Goal: Information Seeking & Learning: Check status

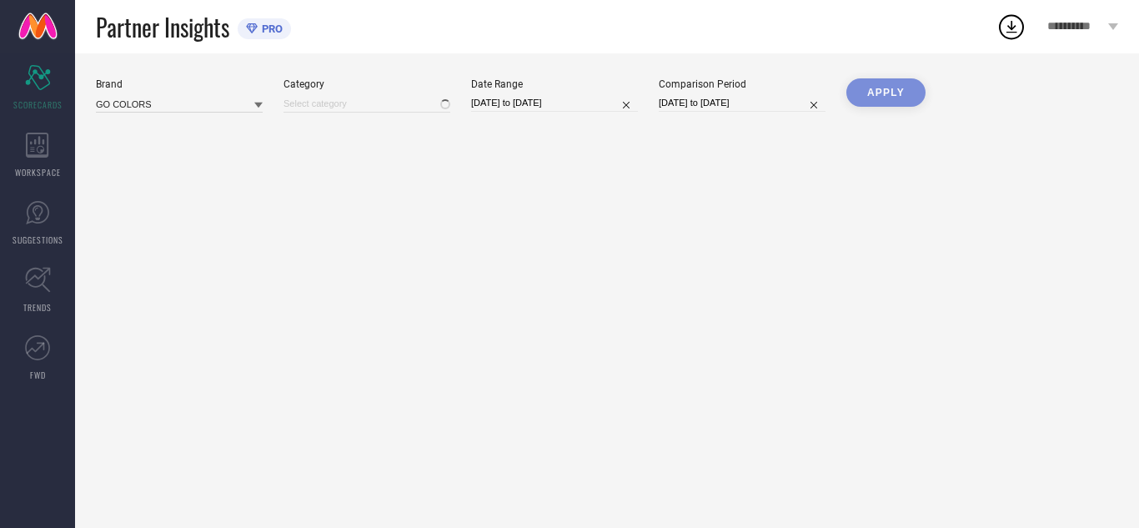
type input "All"
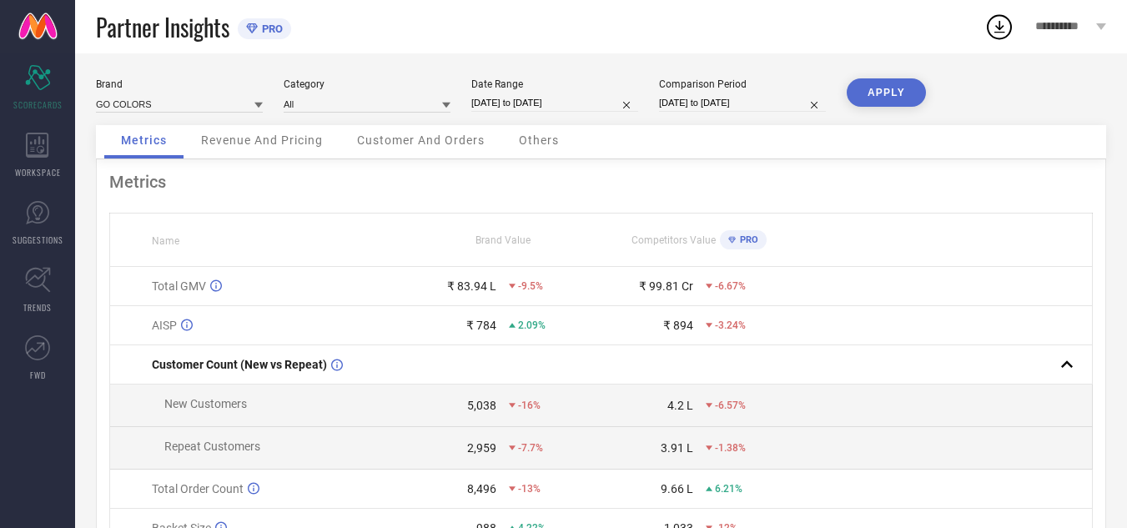
click at [271, 153] on div "Revenue And Pricing" at bounding box center [261, 141] width 155 height 33
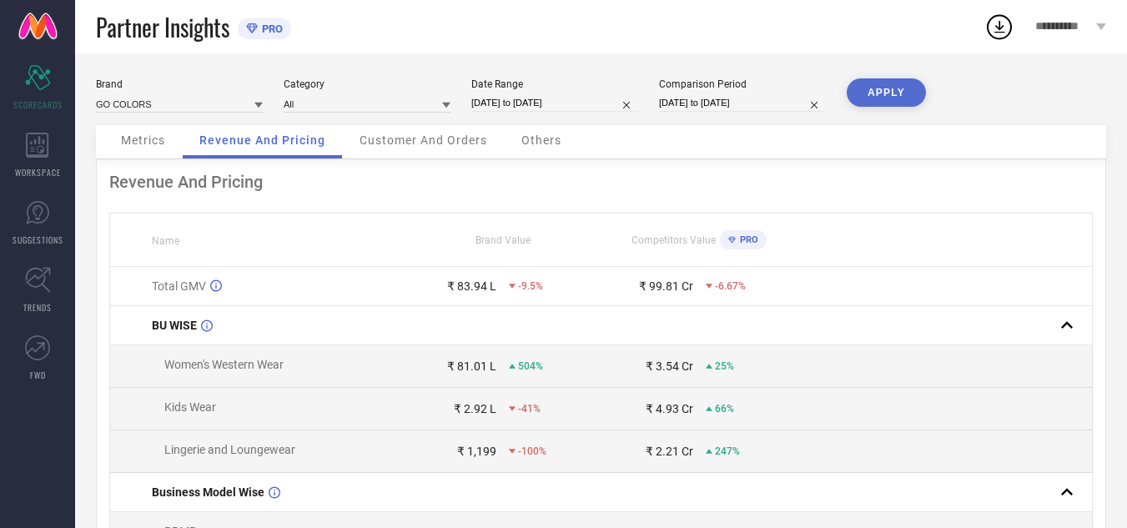
click at [378, 137] on span "Customer And Orders" at bounding box center [423, 139] width 128 height 13
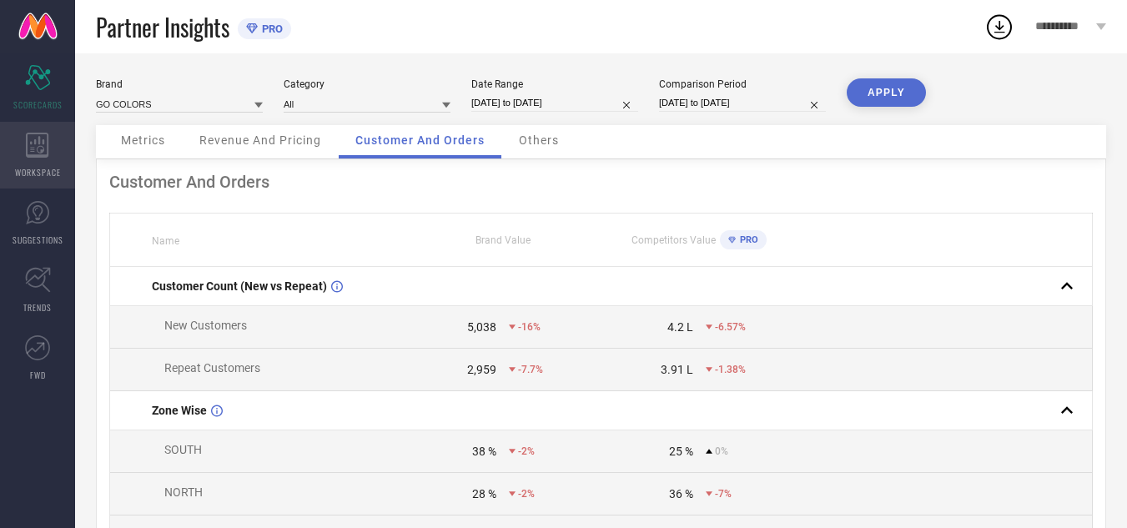
click at [30, 143] on icon at bounding box center [37, 145] width 23 height 25
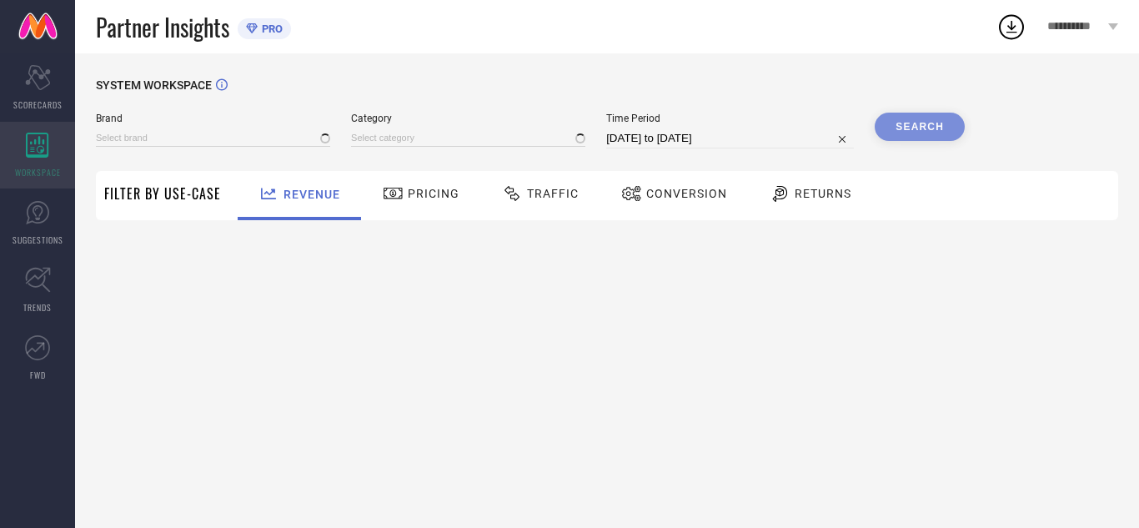
type input "GO COLORS"
type input "All"
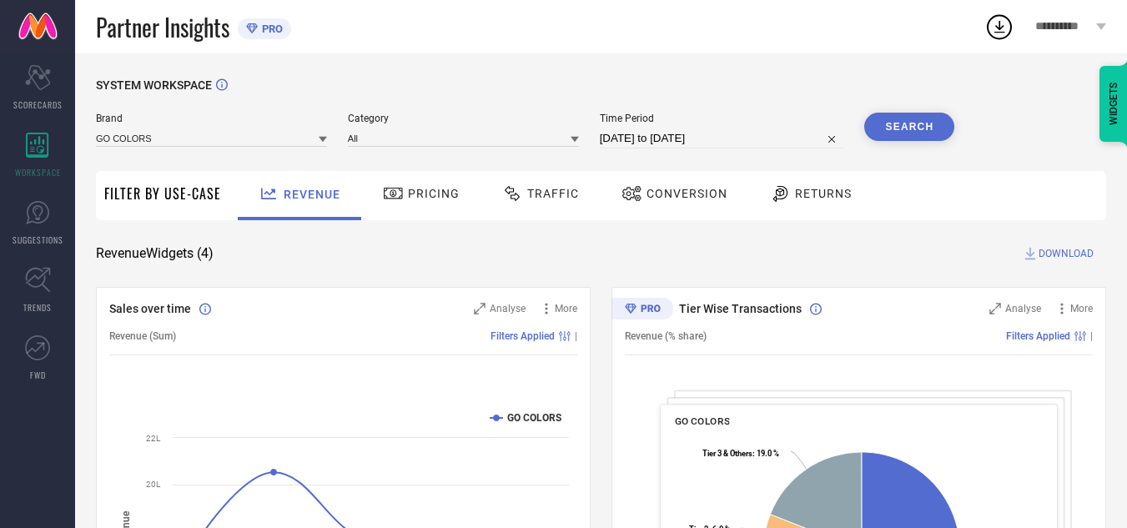
click at [525, 212] on div "Traffic" at bounding box center [540, 195] width 118 height 49
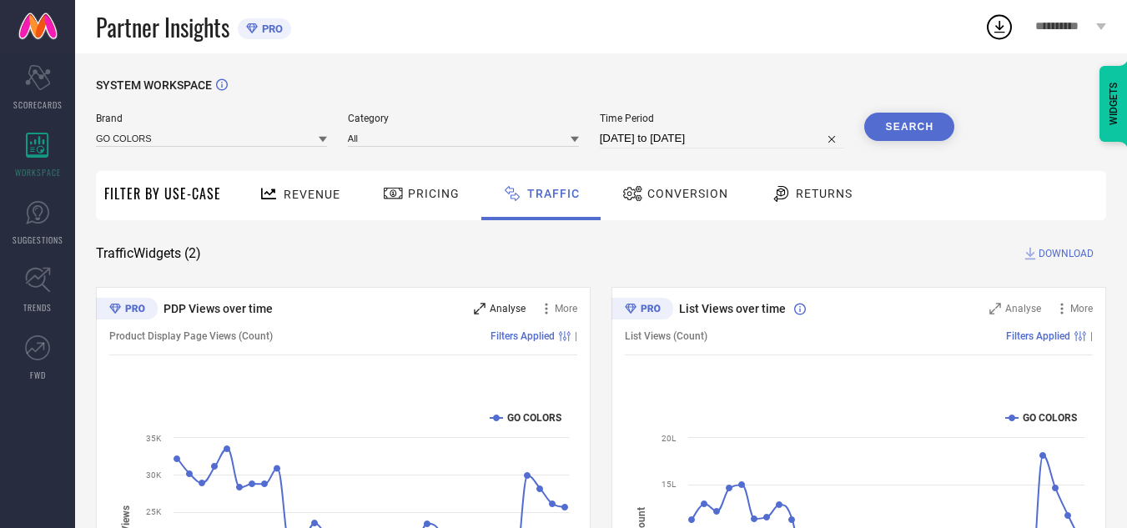
click at [506, 314] on span "Analyse" at bounding box center [508, 309] width 36 height 12
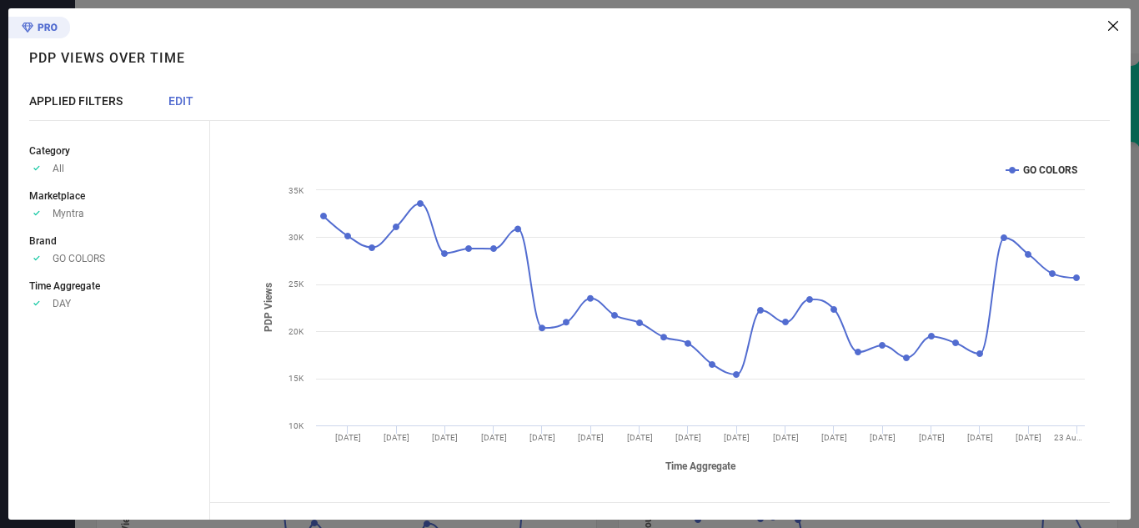
click at [177, 104] on span "EDIT" at bounding box center [180, 100] width 25 height 13
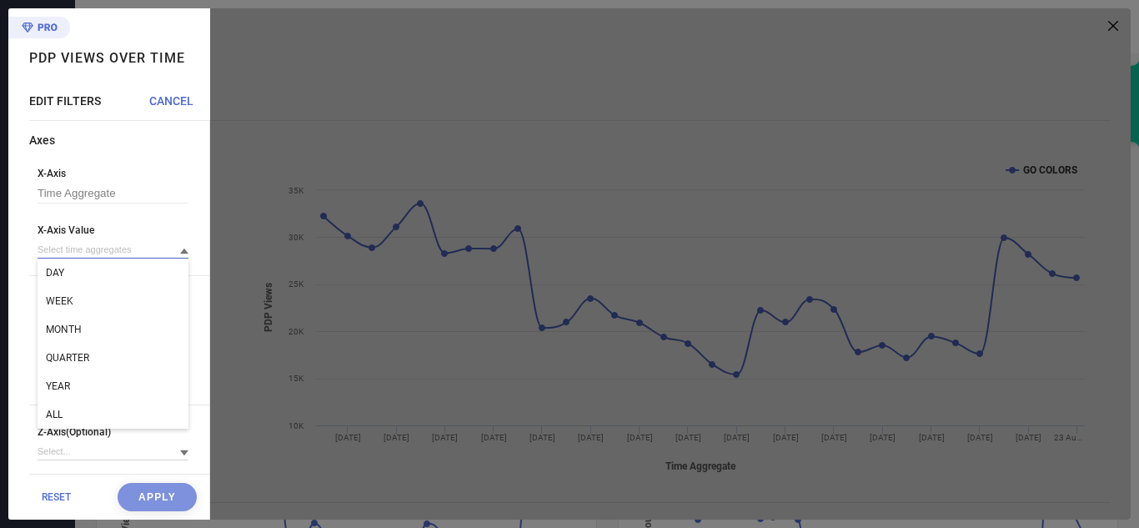
click at [127, 249] on input at bounding box center [113, 250] width 151 height 18
click at [107, 305] on div "WEEK" at bounding box center [113, 301] width 151 height 28
click at [153, 495] on button "Apply" at bounding box center [157, 497] width 79 height 28
